Goal: Transaction & Acquisition: Purchase product/service

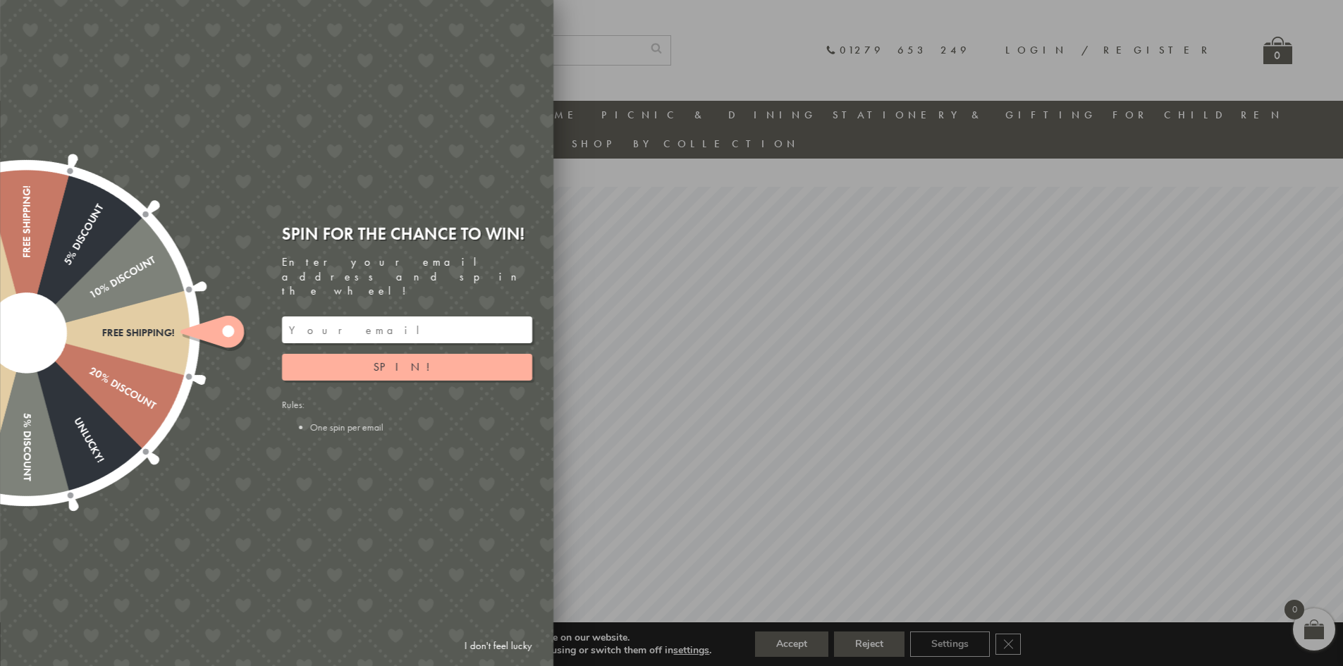
click at [871, 55] on div at bounding box center [671, 333] width 1343 height 666
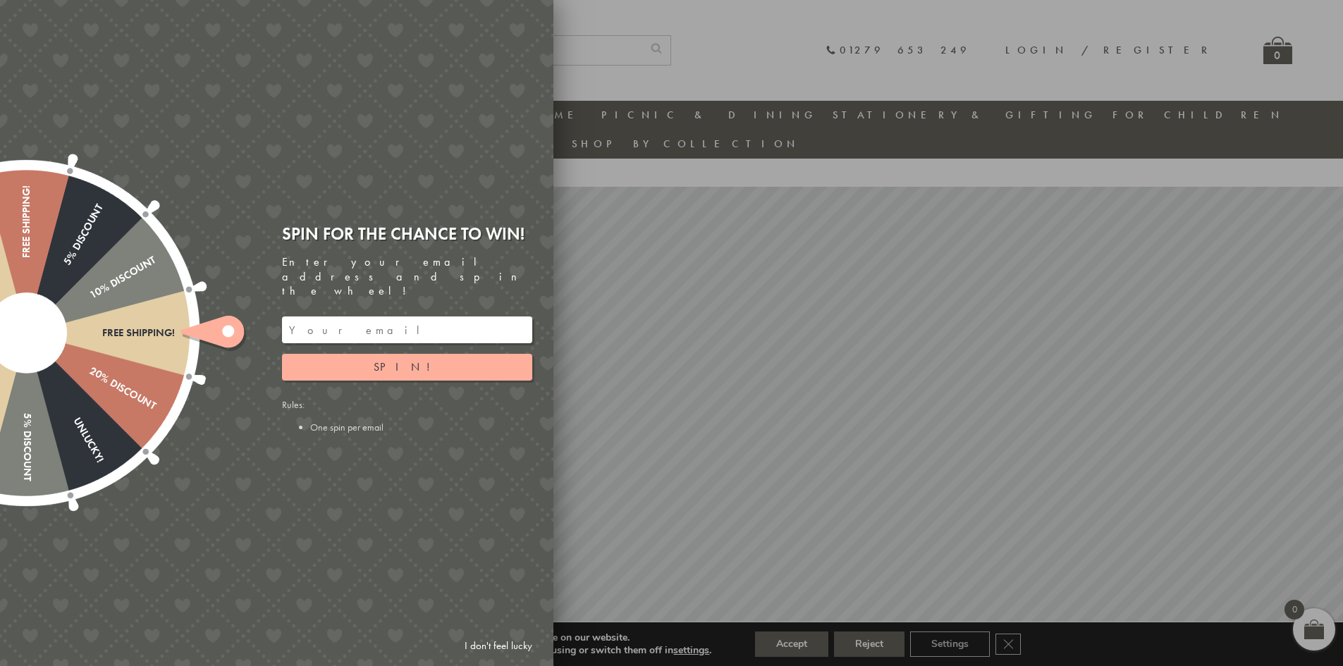
click at [871, 55] on div at bounding box center [671, 333] width 1343 height 666
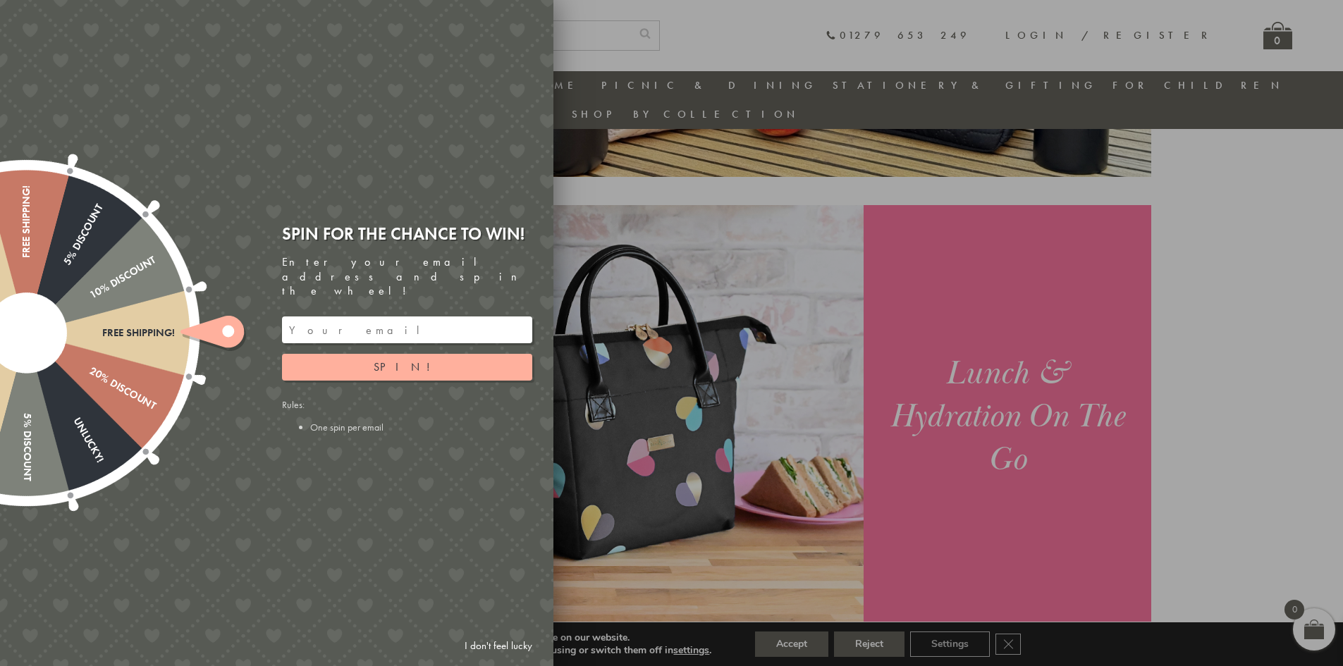
scroll to position [1028, 0]
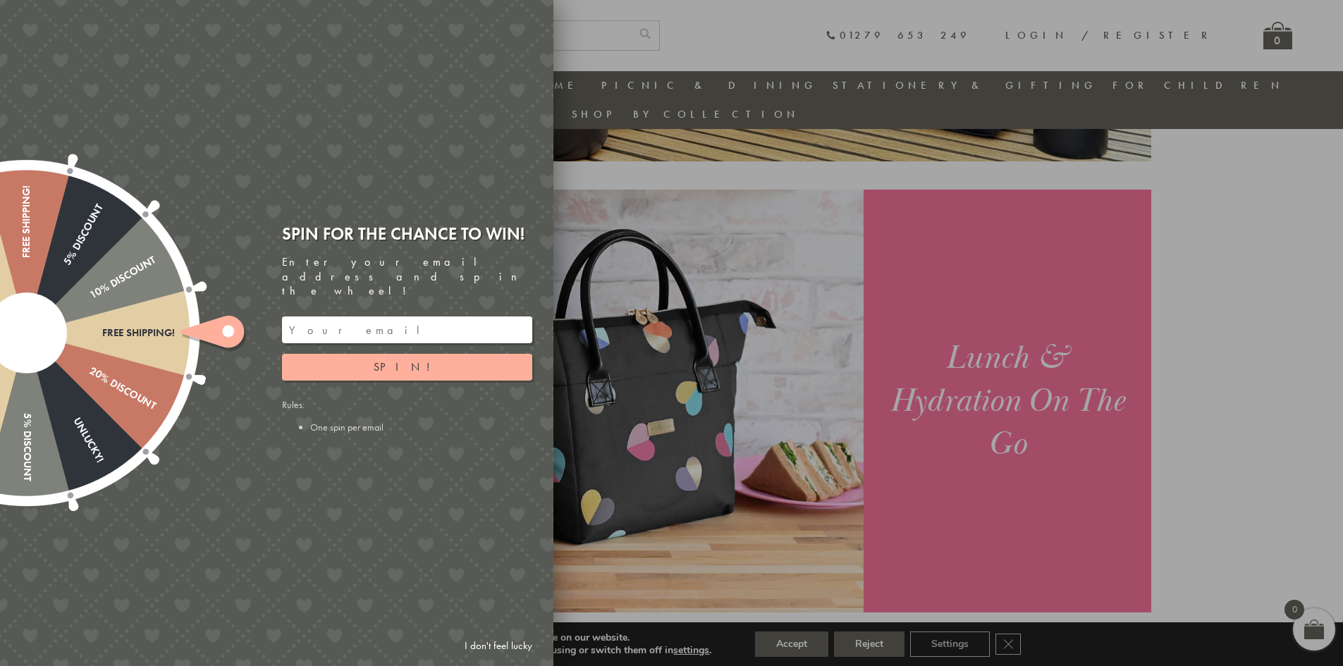
click at [508, 646] on link "I don't feel lucky" at bounding box center [499, 646] width 82 height 26
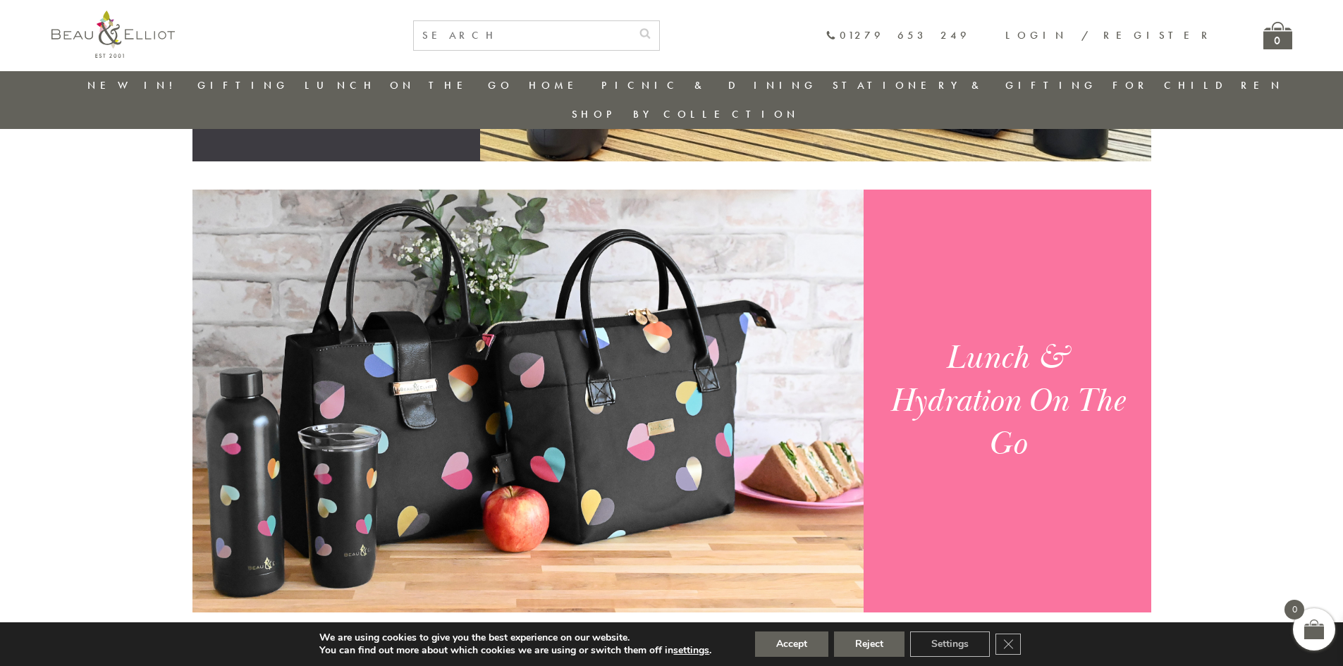
click at [150, 90] on link "New in!" at bounding box center [134, 85] width 95 height 14
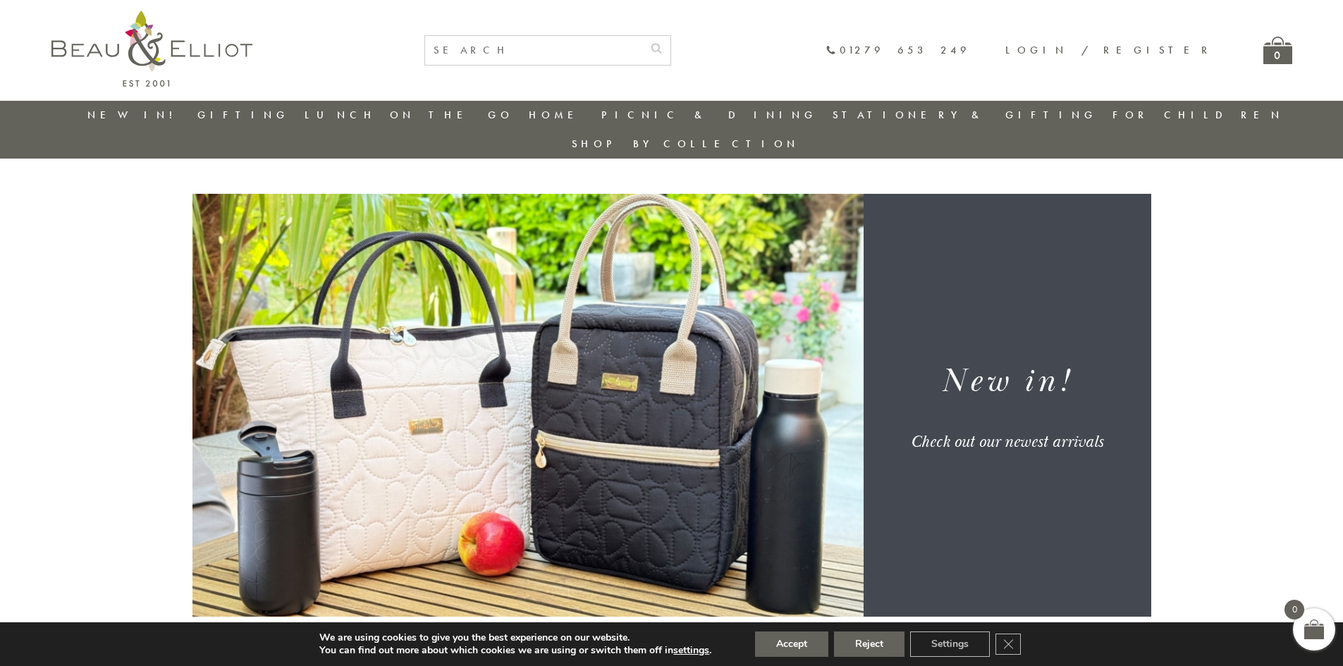
click at [1036, 386] on div "New in! Check out our newest arrivals" at bounding box center [1008, 405] width 282 height 221
click at [782, 409] on img at bounding box center [528, 405] width 671 height 423
click at [584, 358] on img at bounding box center [528, 405] width 671 height 423
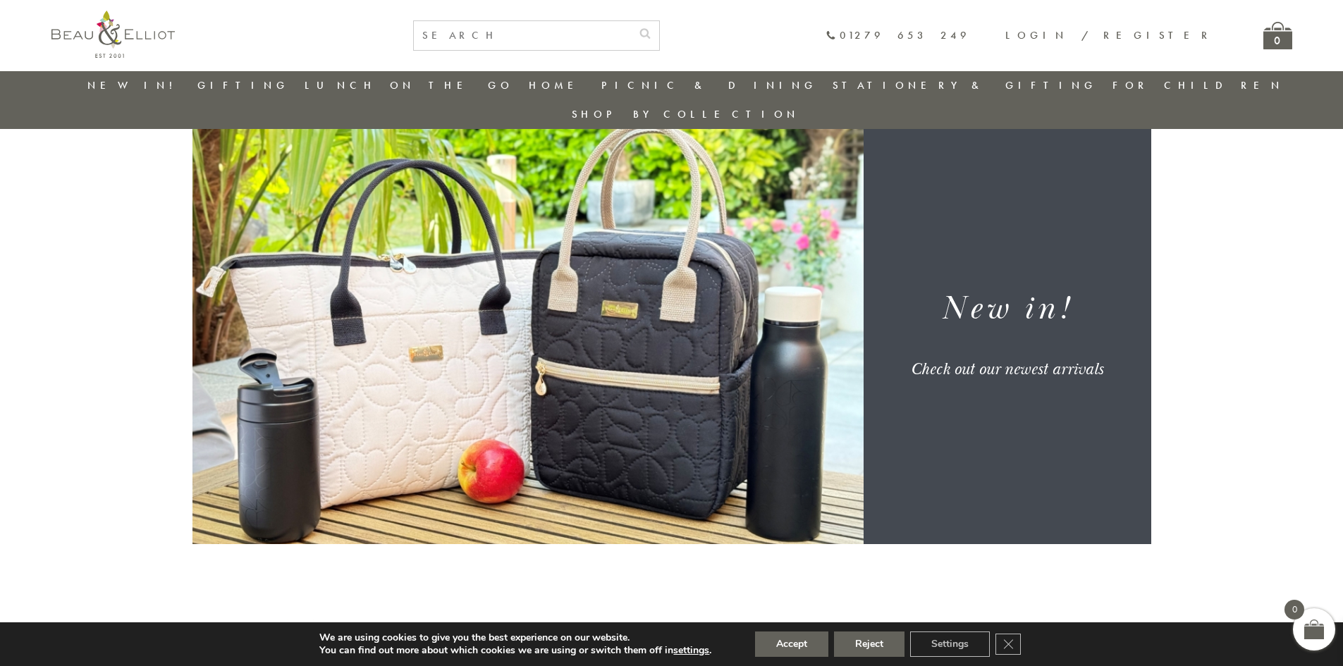
scroll to position [41, 0]
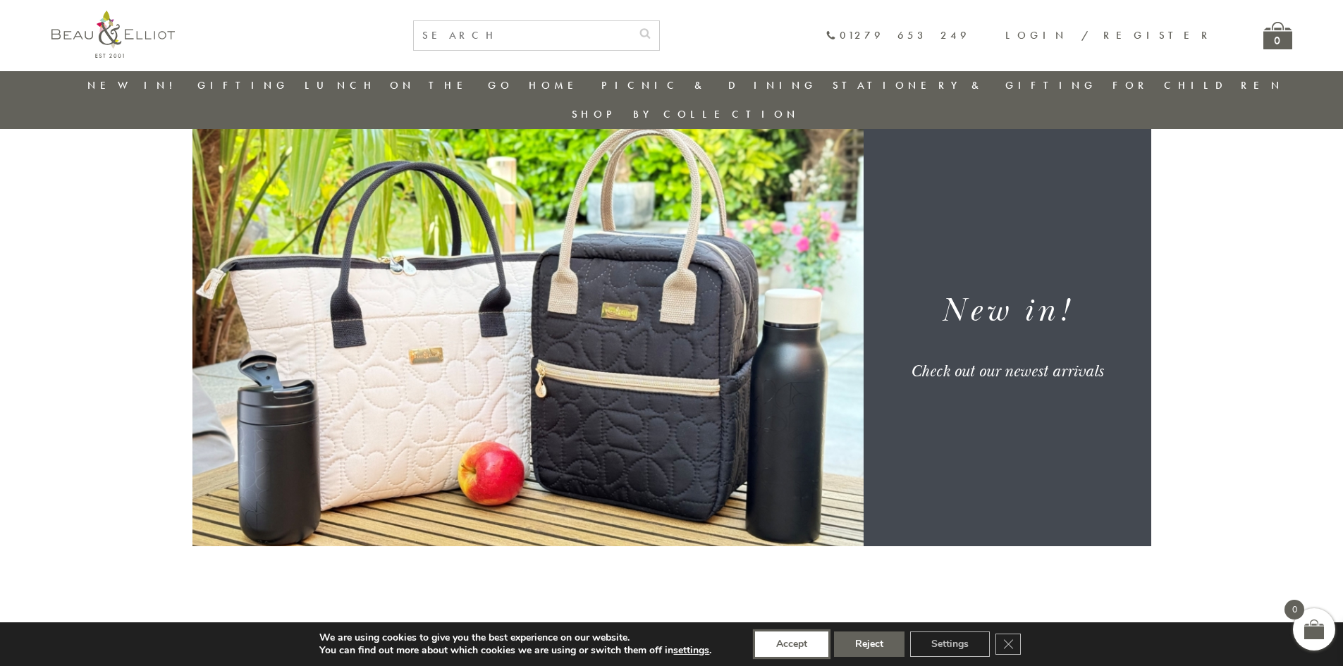
click at [817, 650] on button "Accept" at bounding box center [791, 644] width 73 height 25
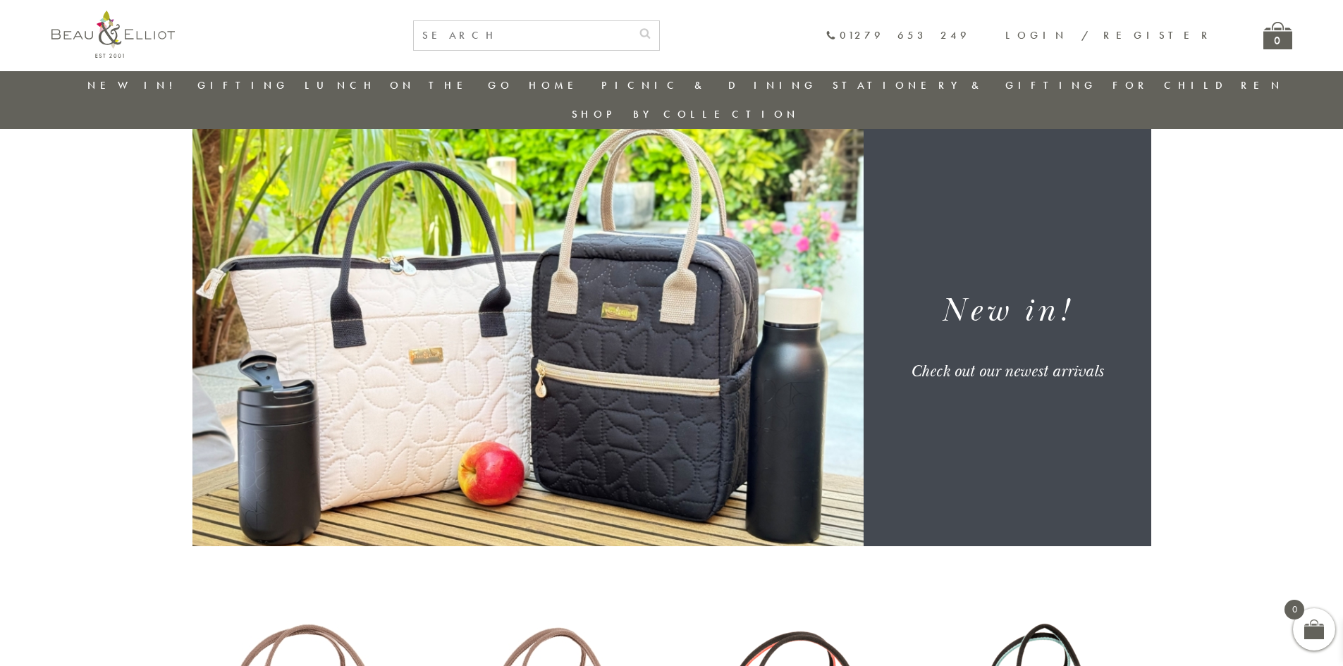
click at [652, 395] on img at bounding box center [528, 334] width 671 height 423
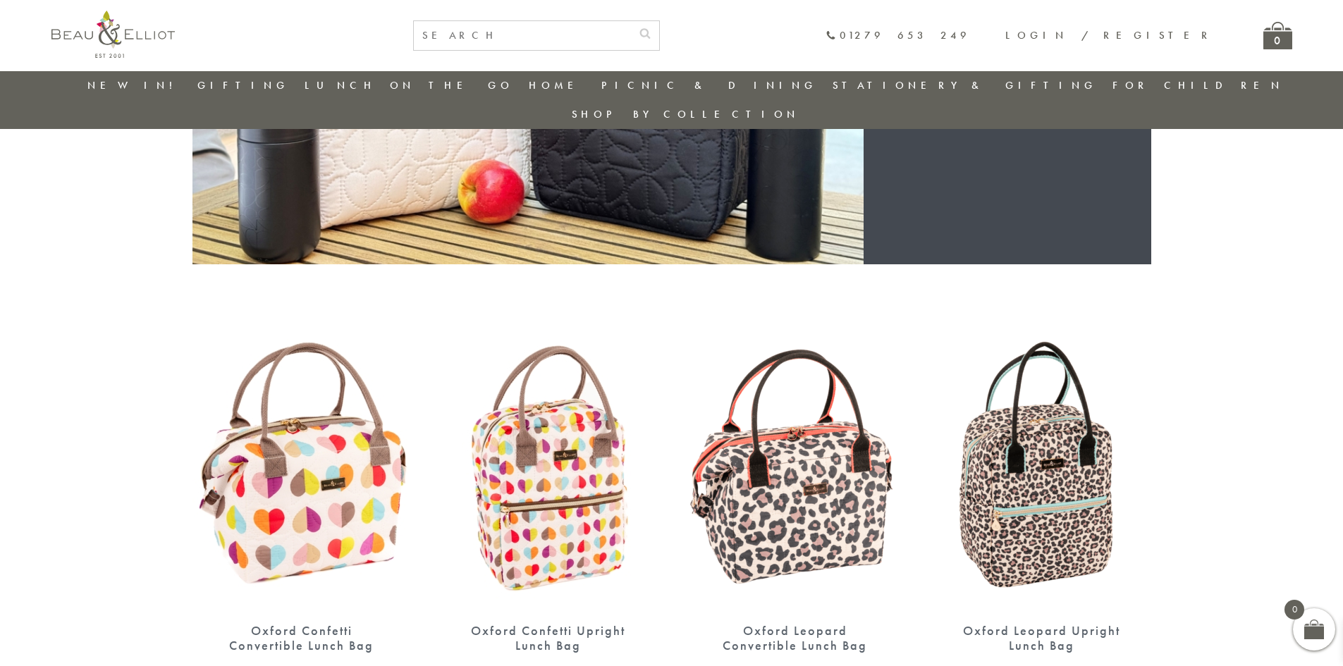
click at [1055, 471] on img at bounding box center [1042, 469] width 219 height 282
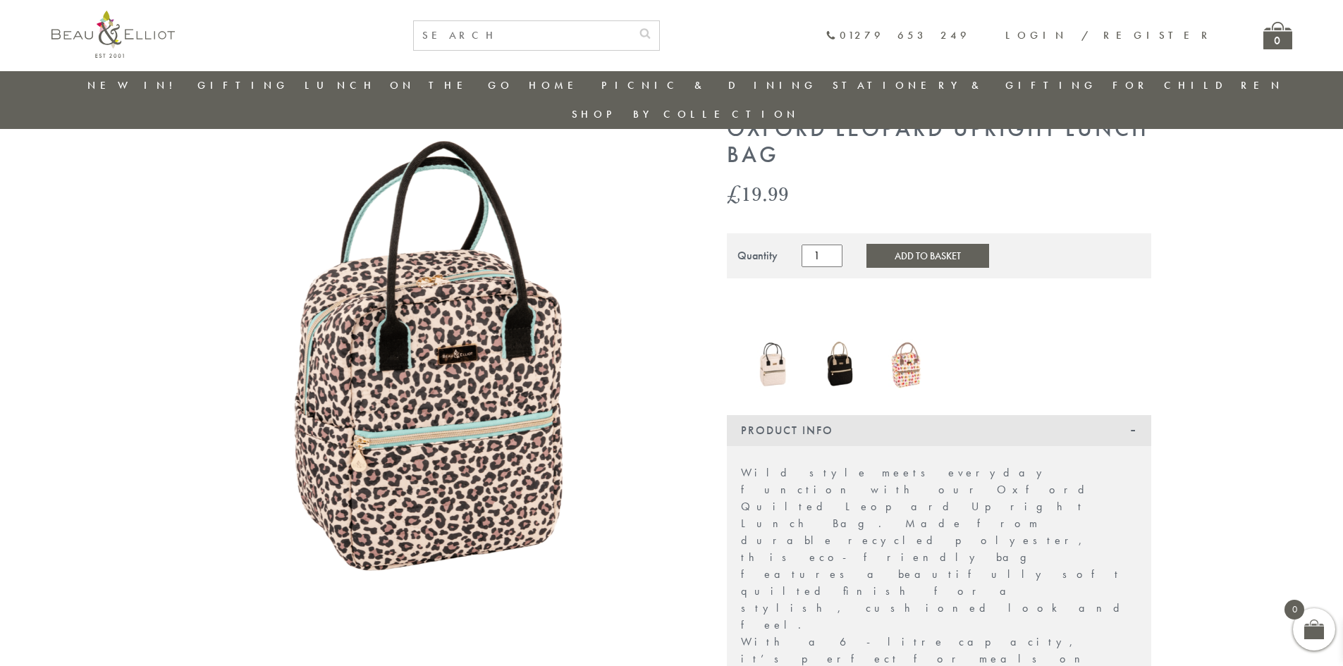
scroll to position [190, 0]
